Goal: Obtain resource: Download file/media

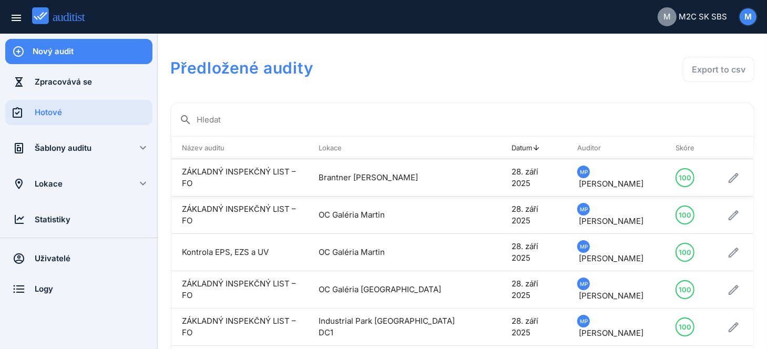
click at [240, 172] on td "ZÁKLADNÝ INSPEKČNÝ LIST – FO" at bounding box center [239, 177] width 137 height 37
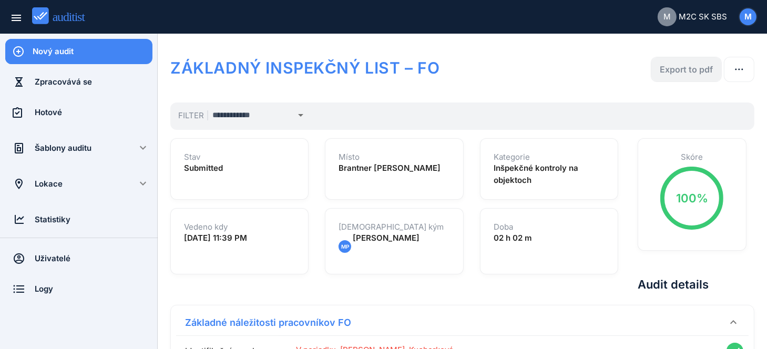
click at [705, 69] on div "Export to pdf" at bounding box center [685, 69] width 53 height 13
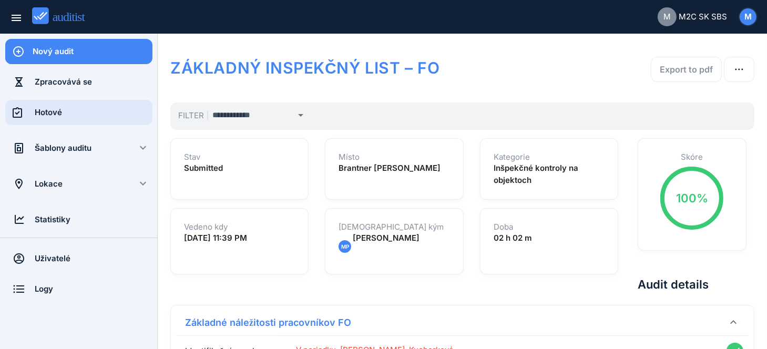
click at [47, 115] on div "Hotové" at bounding box center [94, 113] width 118 height 12
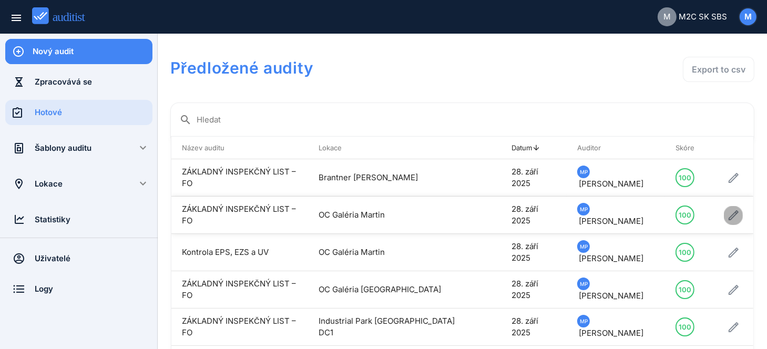
click at [727, 215] on icon "button" at bounding box center [733, 215] width 13 height 13
click at [358, 214] on td "OC Galéria Martin" at bounding box center [394, 215] width 172 height 37
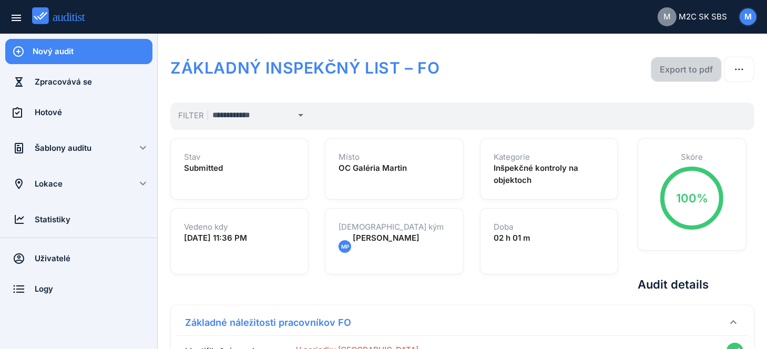
click at [702, 69] on div "Export to pdf" at bounding box center [685, 69] width 53 height 13
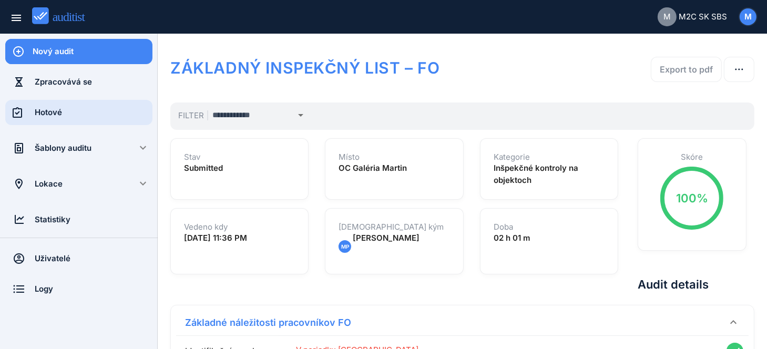
click at [36, 111] on div "Hotové" at bounding box center [94, 113] width 118 height 12
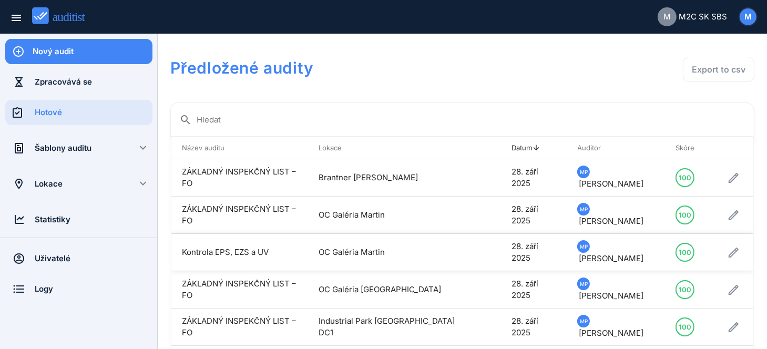
click at [362, 246] on td "OC Galéria Martin" at bounding box center [394, 252] width 172 height 37
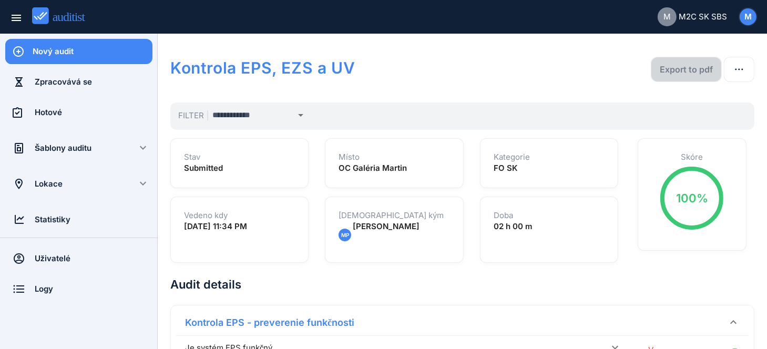
click at [688, 71] on div "Export to pdf" at bounding box center [685, 69] width 53 height 13
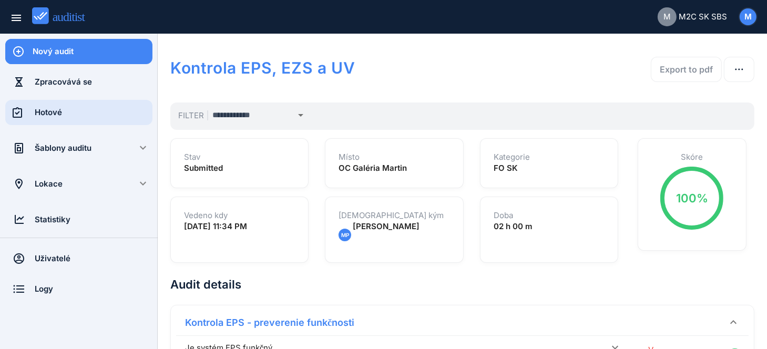
click at [37, 115] on div "Hotové" at bounding box center [94, 113] width 118 height 12
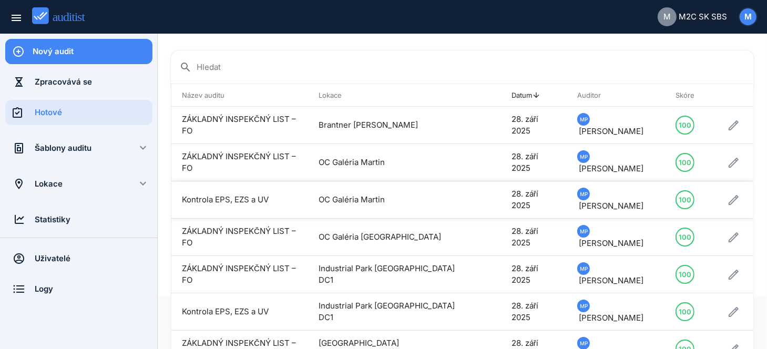
scroll to position [105, 0]
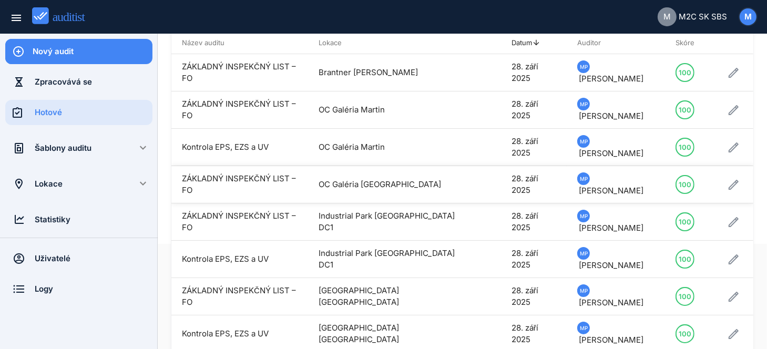
click at [360, 177] on td "OC Galéria [GEOGRAPHIC_DATA]" at bounding box center [394, 184] width 172 height 37
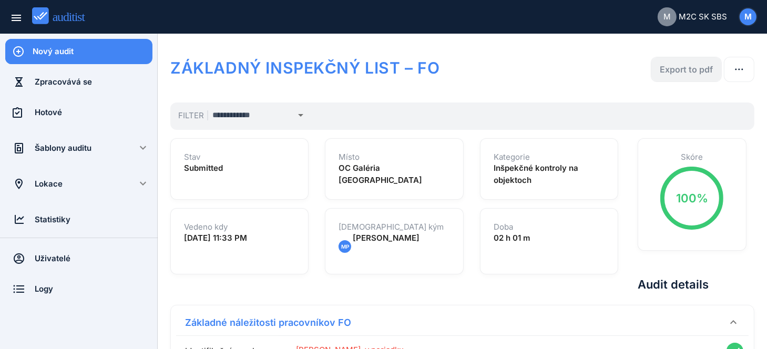
click at [694, 71] on div "Export to pdf" at bounding box center [685, 69] width 53 height 13
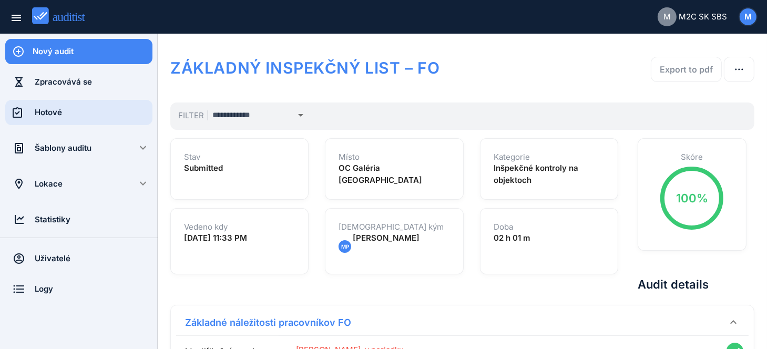
click at [47, 111] on div "Hotové" at bounding box center [94, 113] width 118 height 12
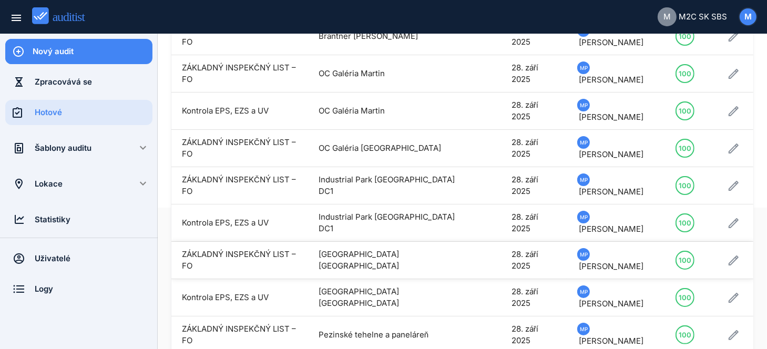
scroll to position [158, 0]
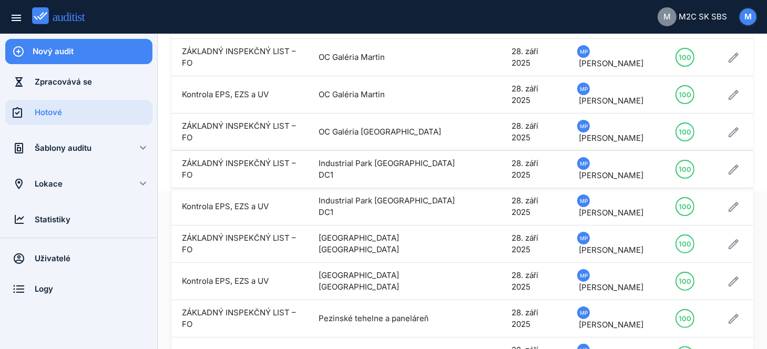
click at [371, 161] on td "Industrial Park [GEOGRAPHIC_DATA] DC1" at bounding box center [394, 169] width 172 height 37
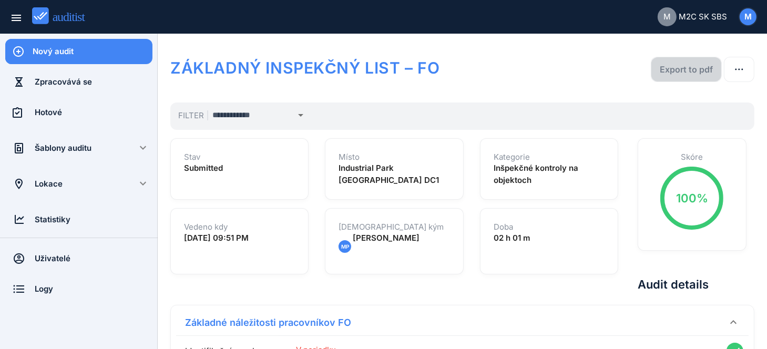
click at [699, 66] on div "Export to pdf" at bounding box center [685, 69] width 53 height 13
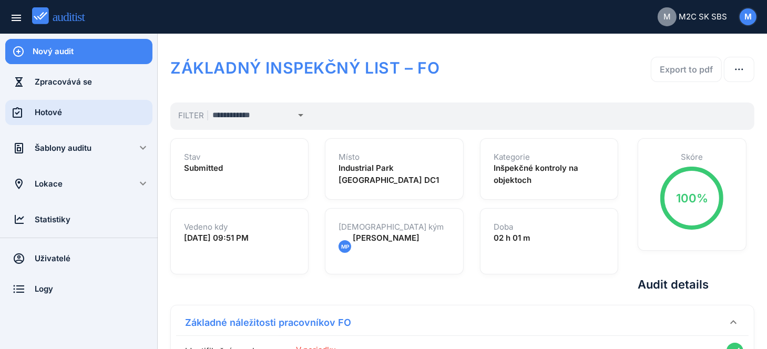
click at [49, 102] on div "Hotové" at bounding box center [94, 112] width 118 height 25
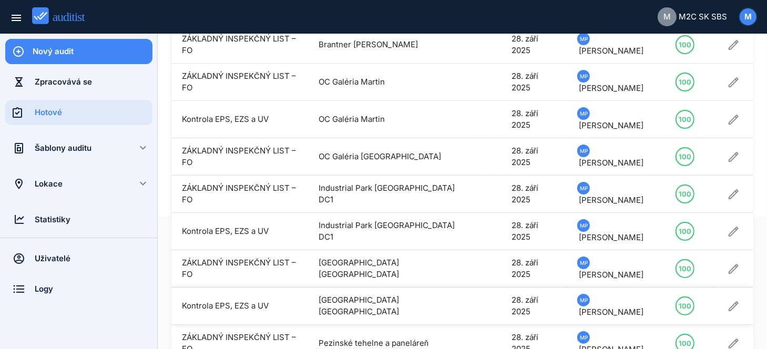
scroll to position [158, 0]
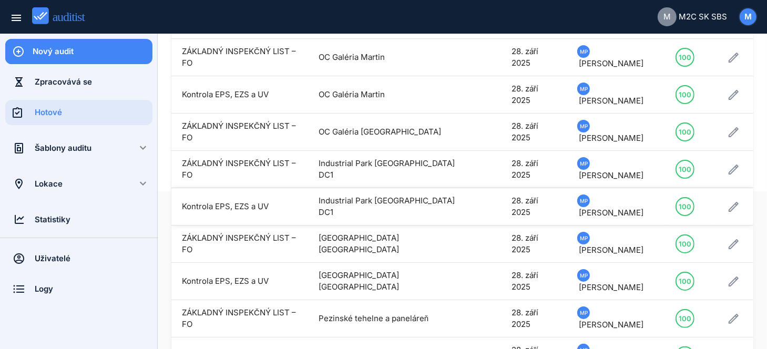
click at [434, 199] on td "Industrial Park [GEOGRAPHIC_DATA] DC1" at bounding box center [394, 206] width 172 height 37
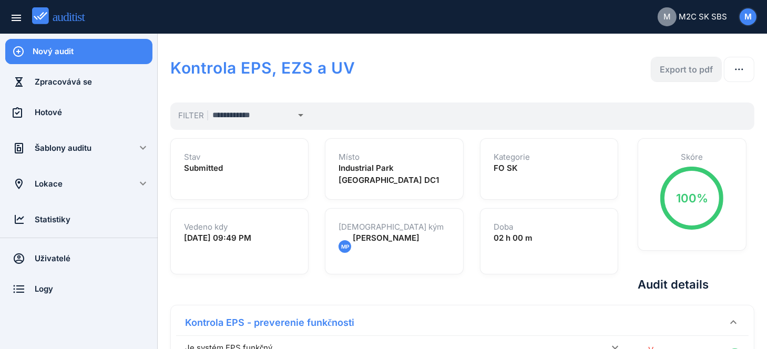
click at [695, 69] on div "Export to pdf" at bounding box center [685, 69] width 53 height 13
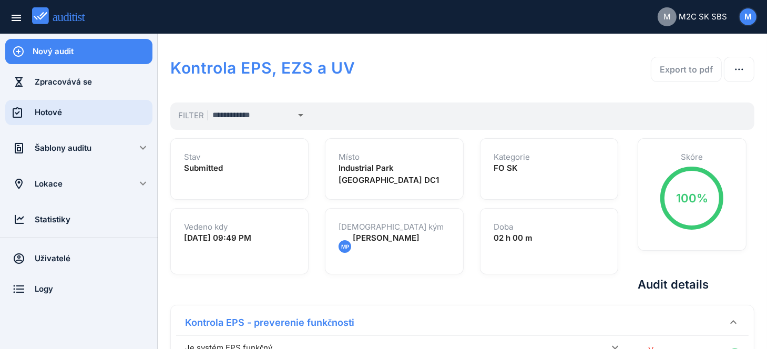
click at [40, 108] on div "Hotové" at bounding box center [94, 113] width 118 height 12
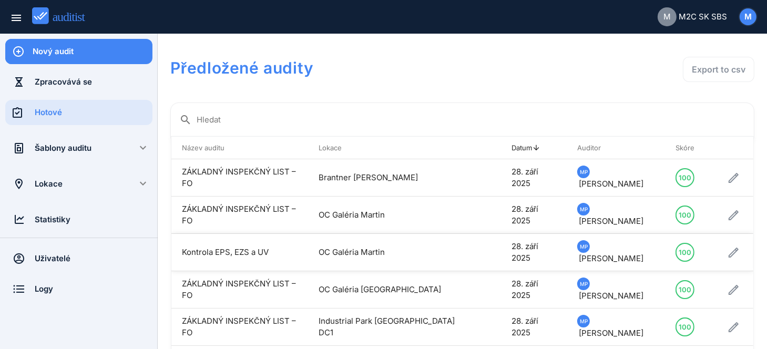
scroll to position [158, 0]
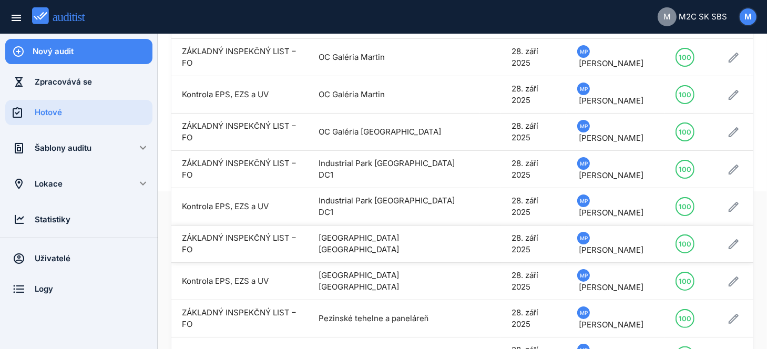
click at [355, 235] on td "[GEOGRAPHIC_DATA] [GEOGRAPHIC_DATA]" at bounding box center [394, 243] width 172 height 37
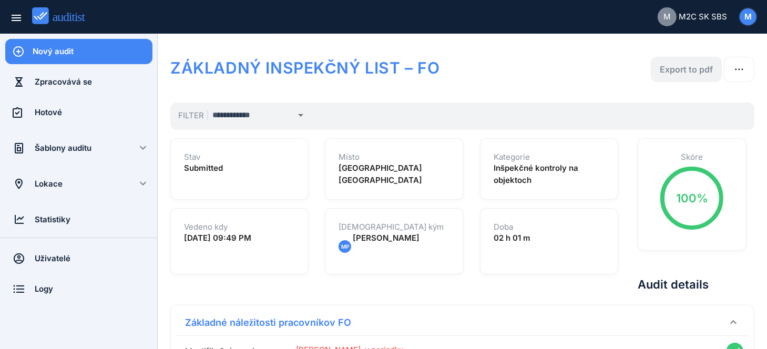
click at [695, 65] on div "Export to pdf" at bounding box center [685, 69] width 53 height 13
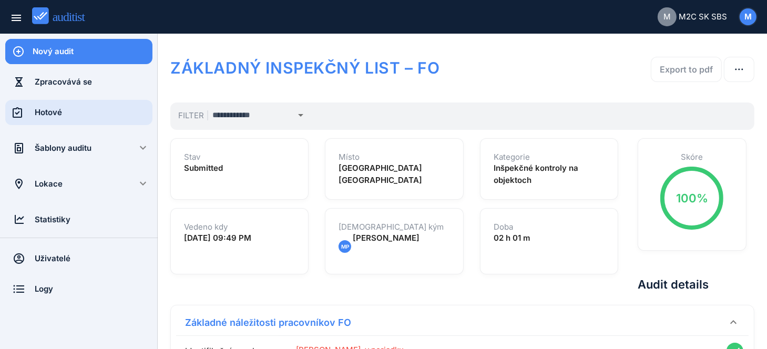
click at [46, 119] on div "Hotové" at bounding box center [94, 112] width 118 height 25
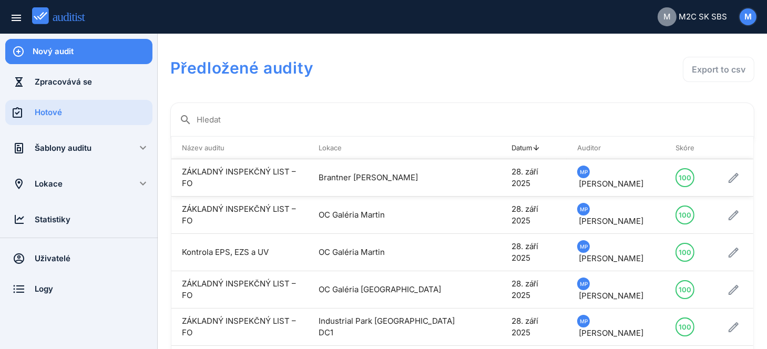
scroll to position [158, 0]
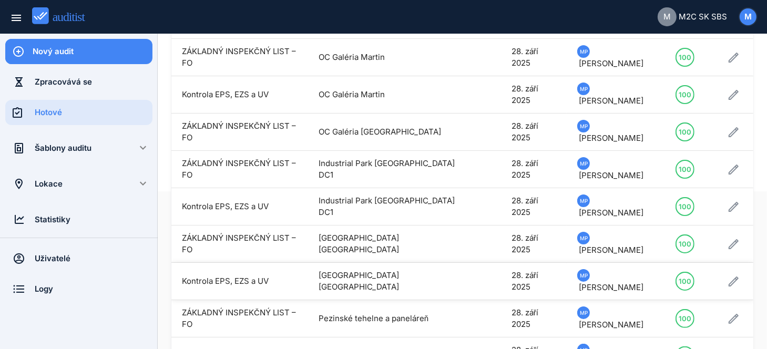
click at [380, 269] on td "[GEOGRAPHIC_DATA] [GEOGRAPHIC_DATA]" at bounding box center [394, 281] width 172 height 37
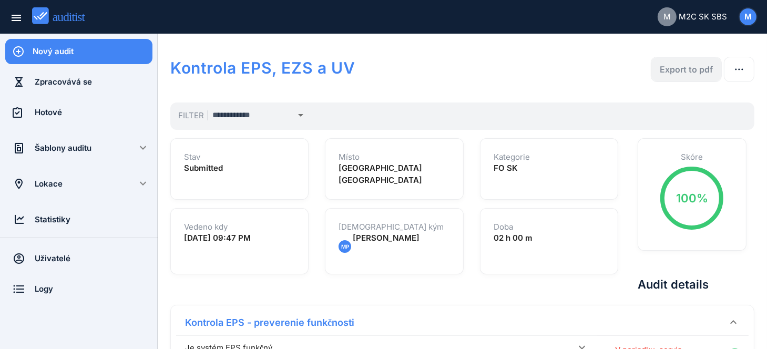
click at [706, 77] on button "Export to pdf" at bounding box center [685, 69] width 71 height 25
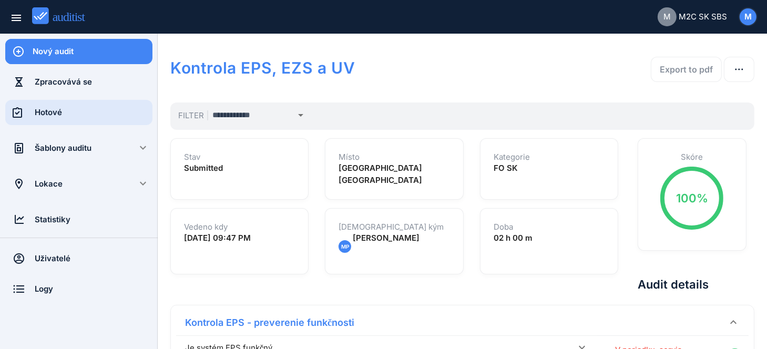
click at [44, 112] on div "Hotové" at bounding box center [94, 113] width 118 height 12
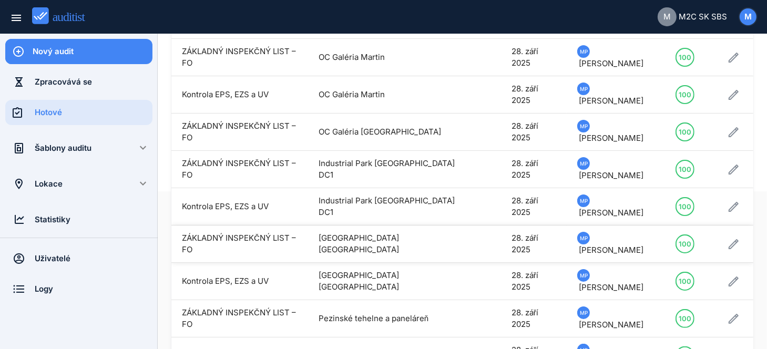
scroll to position [202, 0]
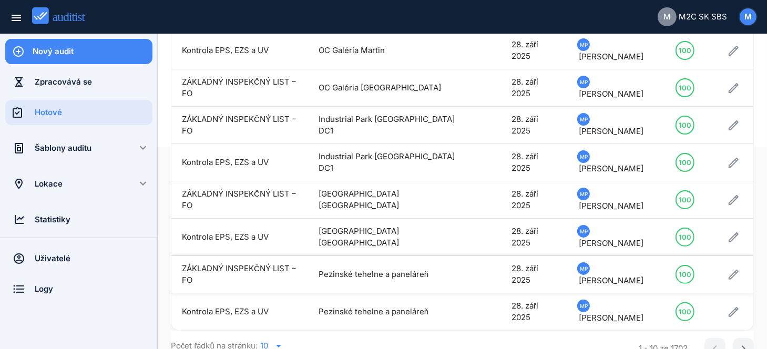
click at [402, 263] on td "Pezinské tehelne a paneláreň" at bounding box center [394, 274] width 172 height 37
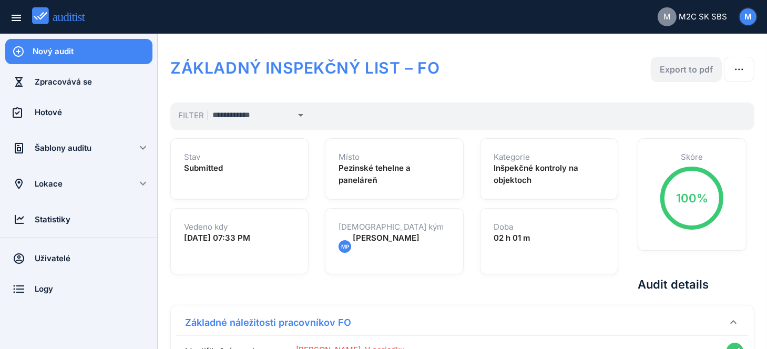
click at [694, 70] on div "Export to pdf" at bounding box center [685, 69] width 53 height 13
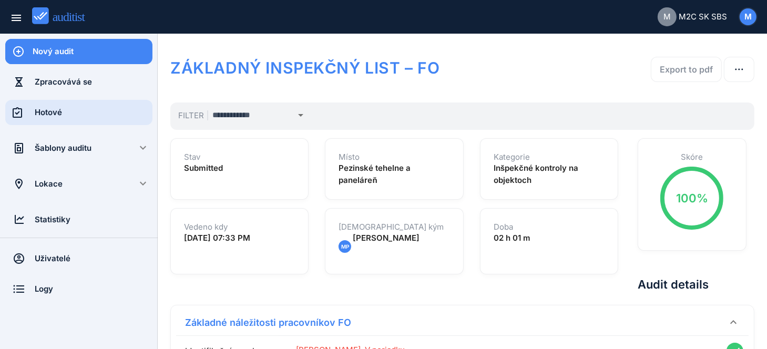
click at [49, 119] on div "Hotové" at bounding box center [94, 112] width 118 height 25
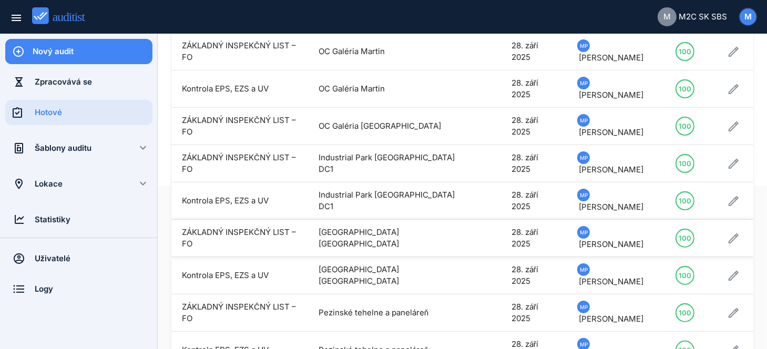
scroll to position [202, 0]
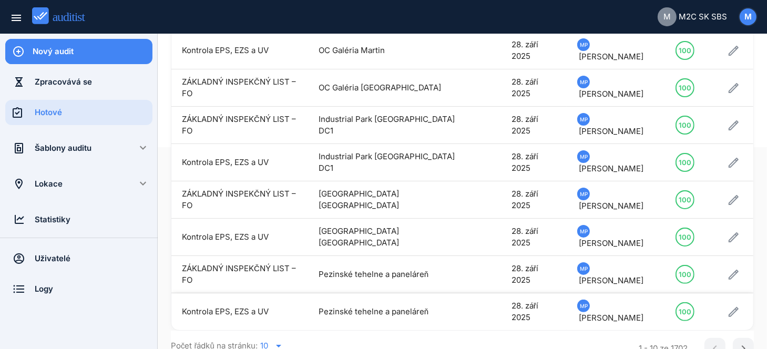
click at [375, 302] on td "Pezinské tehelne a paneláreň" at bounding box center [394, 311] width 172 height 37
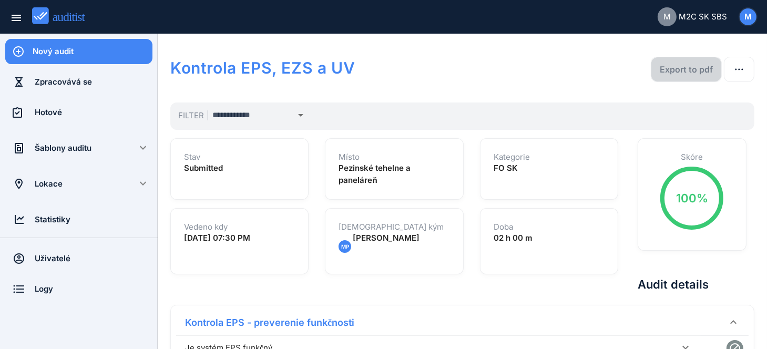
click at [691, 66] on div "Export to pdf" at bounding box center [685, 69] width 53 height 13
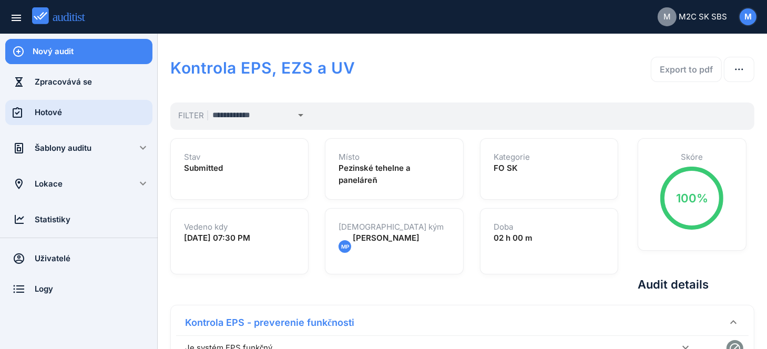
click at [46, 119] on div "Hotové" at bounding box center [94, 112] width 118 height 25
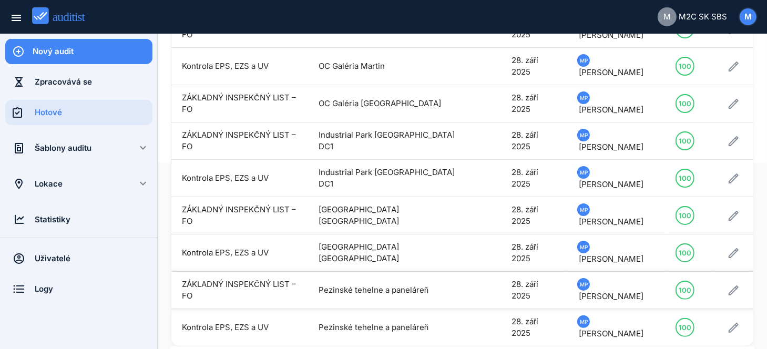
scroll to position [202, 0]
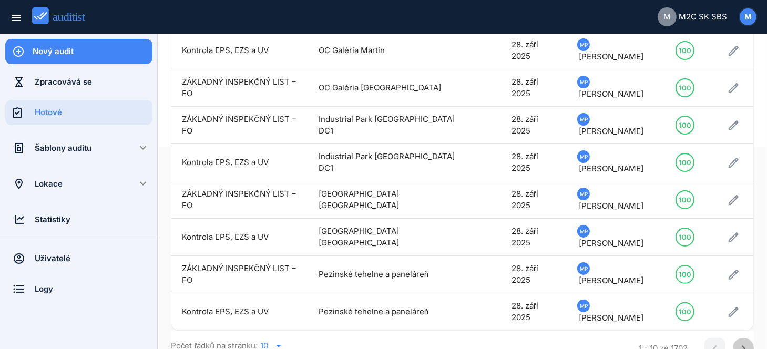
click at [737, 342] on icon "chevron_right" at bounding box center [743, 348] width 13 height 13
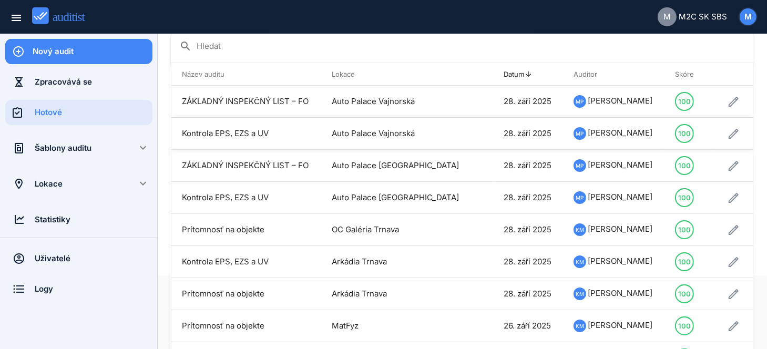
scroll to position [55, 0]
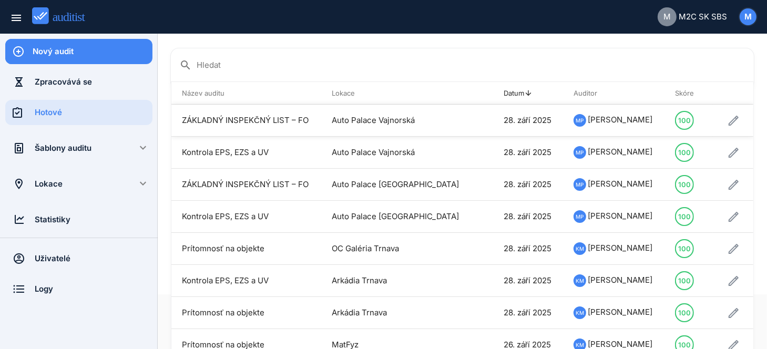
click at [398, 118] on td "Auto Palace Vajnorská" at bounding box center [396, 121] width 150 height 32
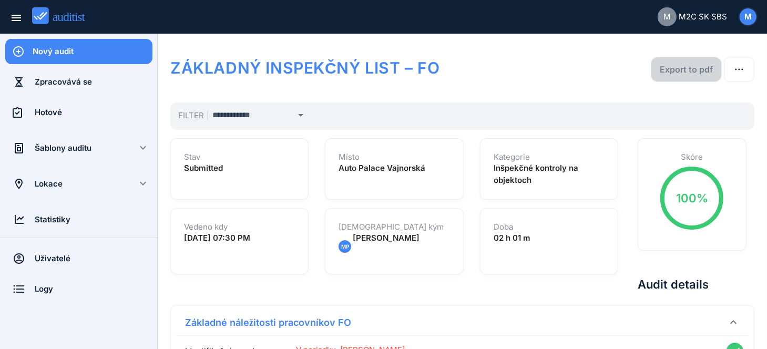
click at [688, 71] on div "Export to pdf" at bounding box center [685, 69] width 53 height 13
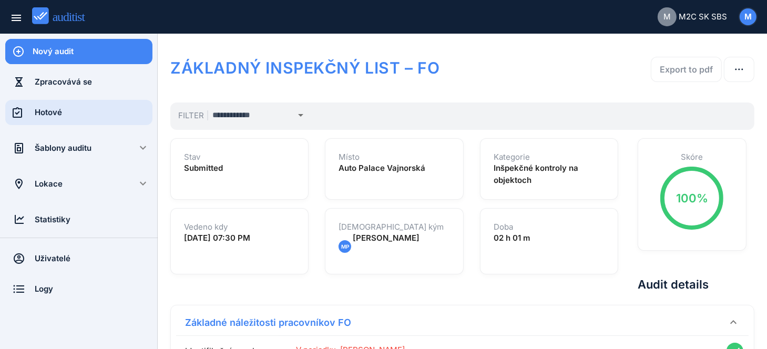
click at [45, 117] on div "Hotové" at bounding box center [94, 113] width 118 height 12
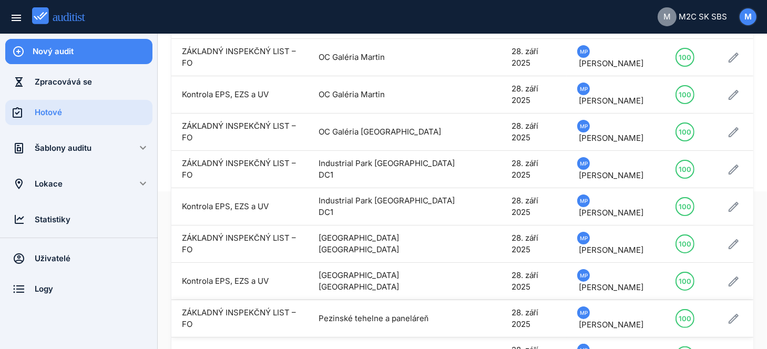
scroll to position [202, 0]
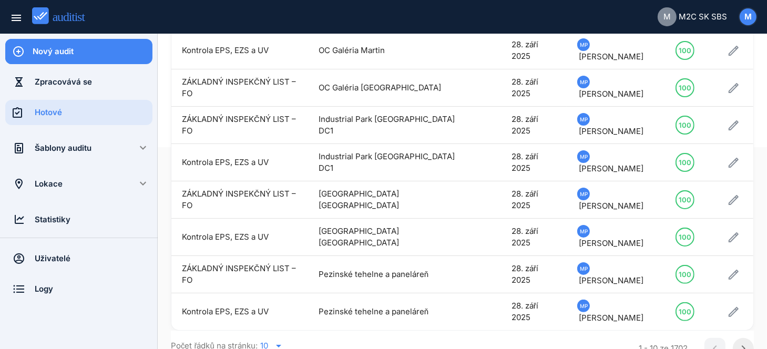
click at [732, 342] on div "chevron_right" at bounding box center [742, 348] width 21 height 13
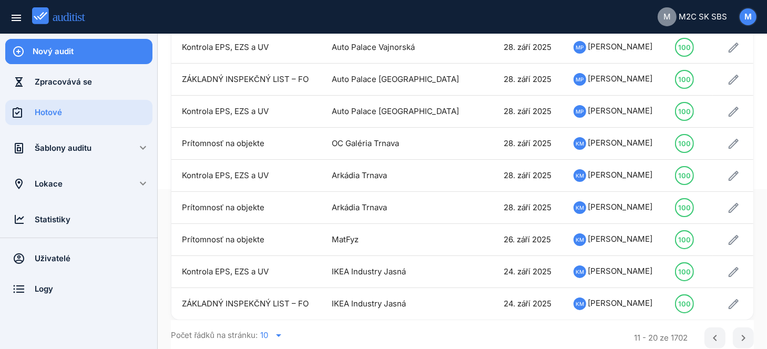
scroll to position [2, 0]
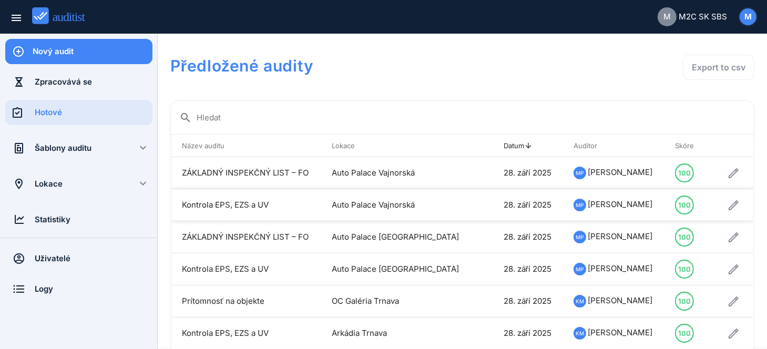
click at [380, 201] on td "Auto Palace Vajnorská" at bounding box center [396, 205] width 150 height 32
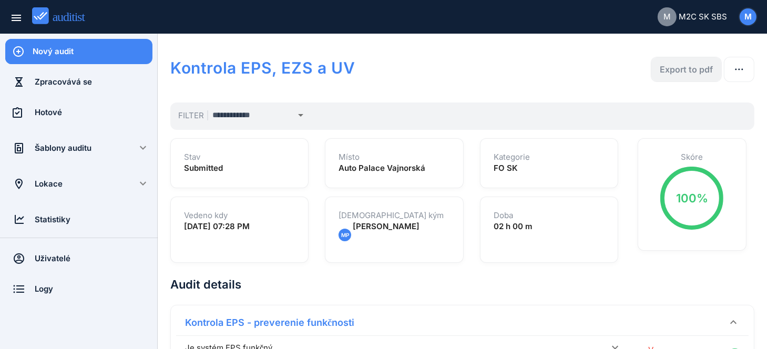
click at [678, 67] on div "Export to pdf" at bounding box center [685, 69] width 53 height 13
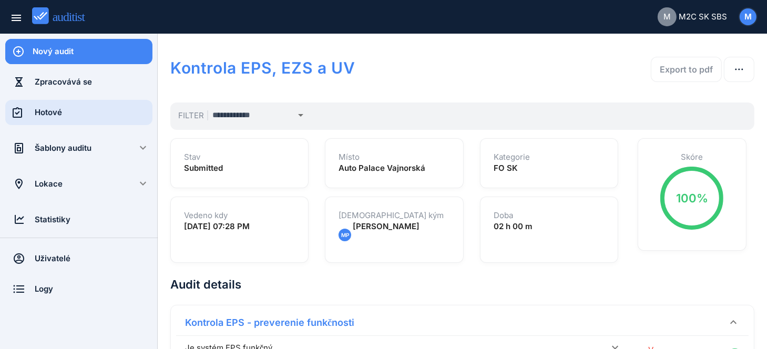
click at [43, 115] on div "Hotové" at bounding box center [94, 113] width 118 height 12
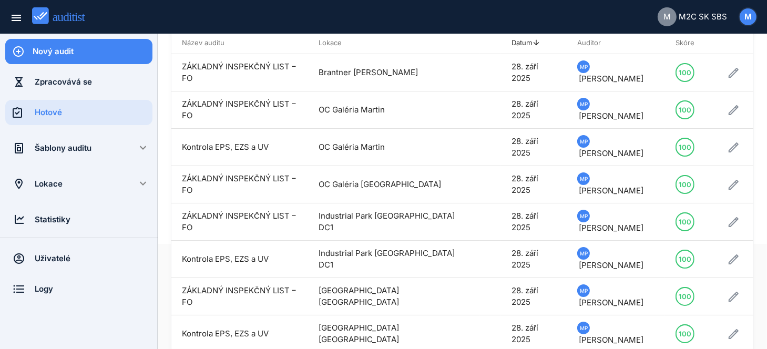
scroll to position [202, 0]
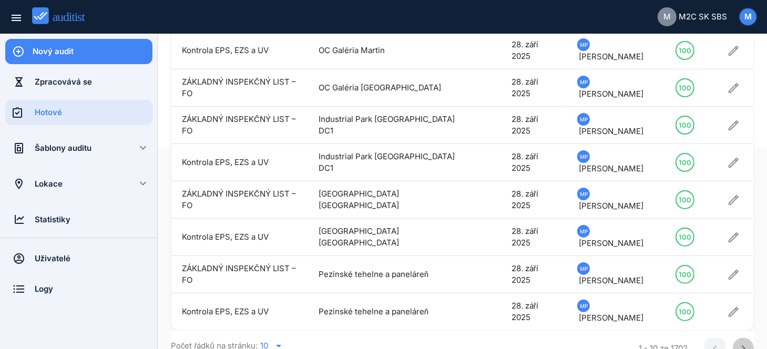
click at [737, 342] on icon "chevron_right" at bounding box center [743, 348] width 13 height 13
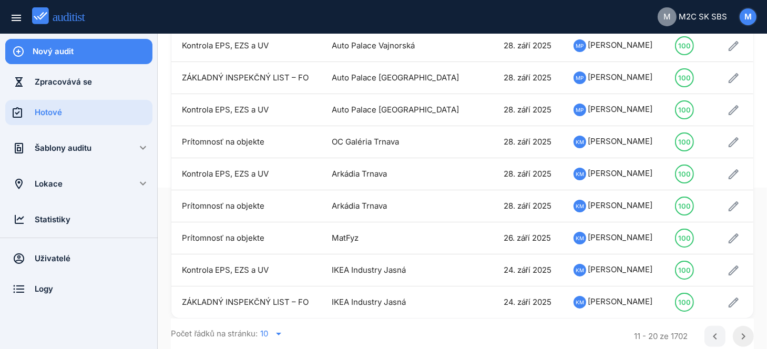
scroll to position [160, 0]
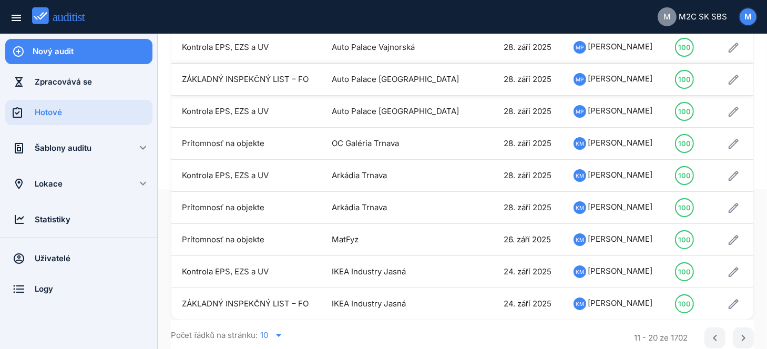
click at [422, 81] on td "Auto Palace [GEOGRAPHIC_DATA]" at bounding box center [396, 80] width 150 height 32
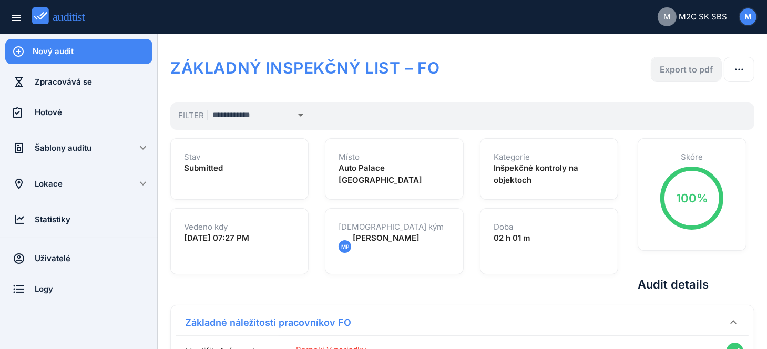
click at [687, 67] on div "Export to pdf" at bounding box center [685, 69] width 53 height 13
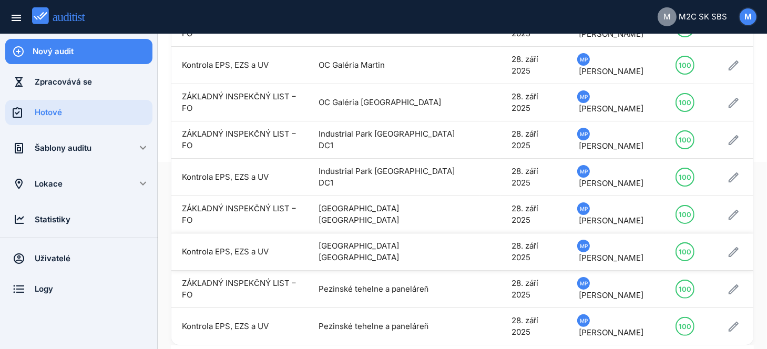
scroll to position [202, 0]
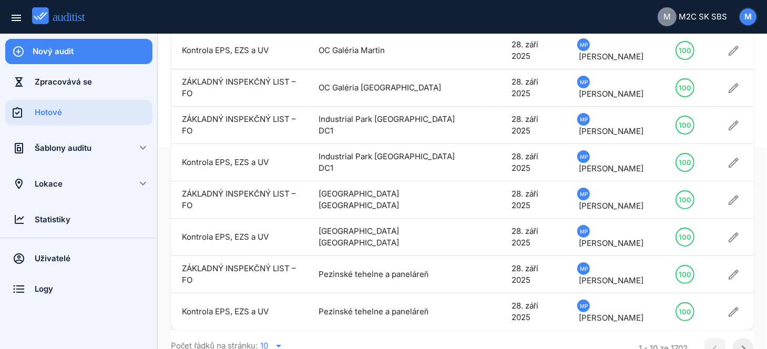
click at [738, 342] on icon "chevron_right" at bounding box center [743, 348] width 13 height 13
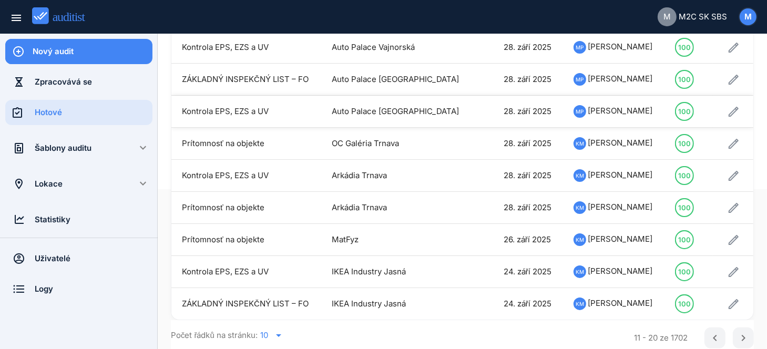
click at [418, 111] on td "Auto Palace [GEOGRAPHIC_DATA]" at bounding box center [396, 112] width 150 height 32
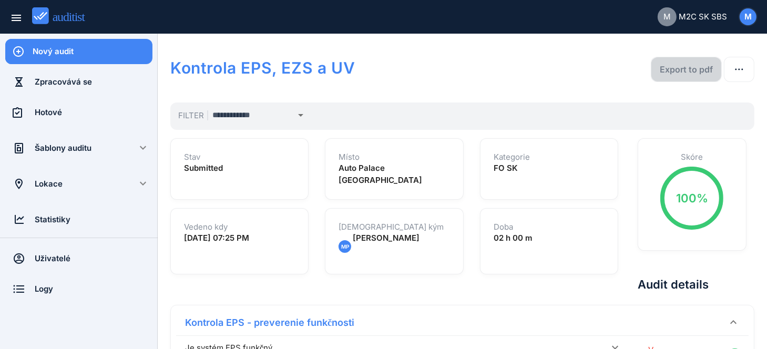
click at [688, 68] on div "Export to pdf" at bounding box center [685, 69] width 53 height 13
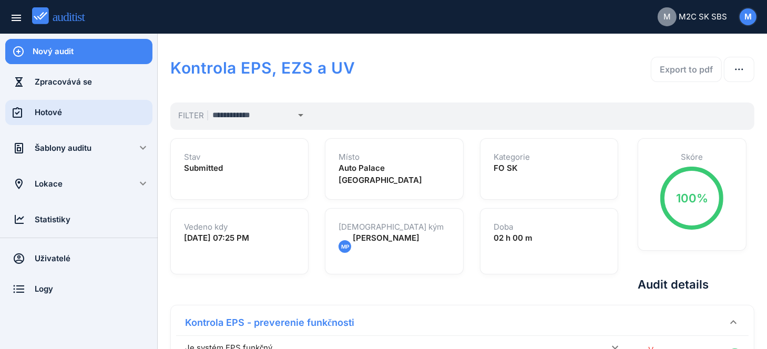
click at [39, 110] on div "Hotové" at bounding box center [94, 113] width 118 height 12
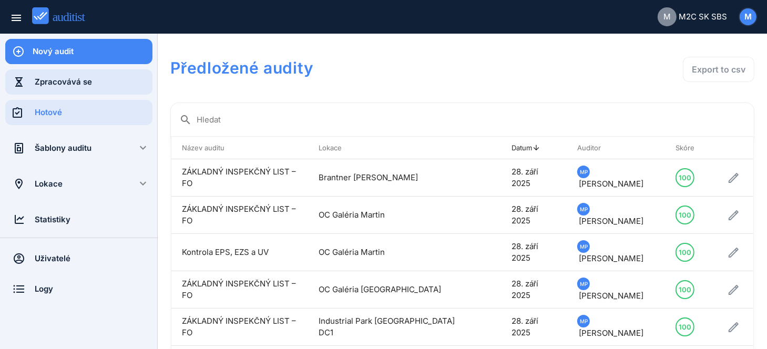
click at [46, 81] on div "Zpracovává se" at bounding box center [94, 82] width 118 height 12
